Goal: Download file/media

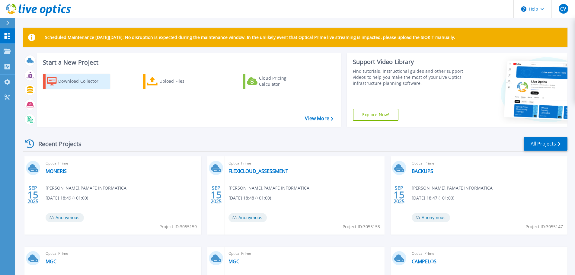
click at [99, 78] on div "Download Collector" at bounding box center [82, 81] width 48 height 12
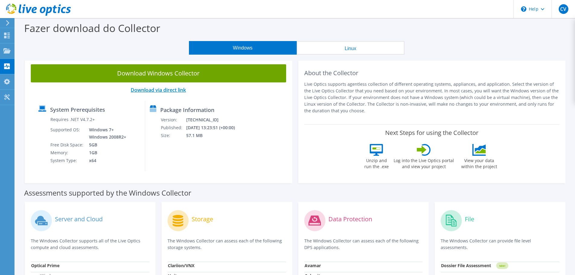
click at [154, 92] on link "Download via direct link" at bounding box center [158, 90] width 55 height 7
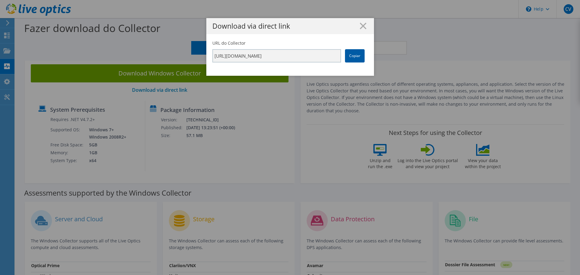
click at [347, 61] on link "Copiar" at bounding box center [355, 55] width 20 height 13
